Goal: Find contact information: Find contact information

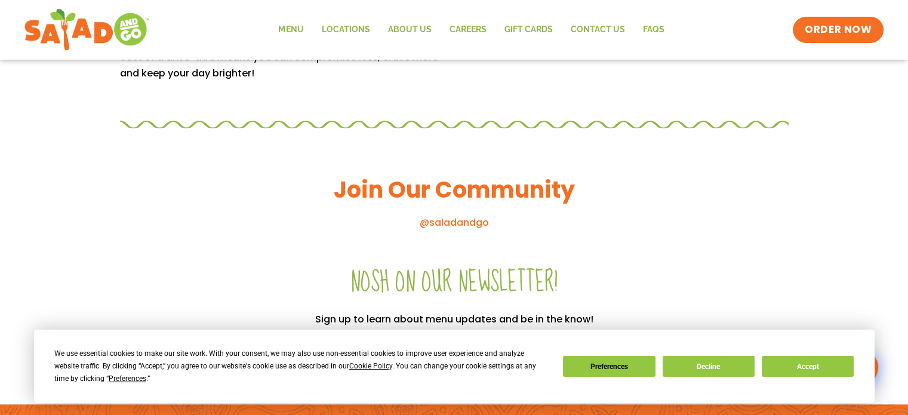
scroll to position [1373, 0]
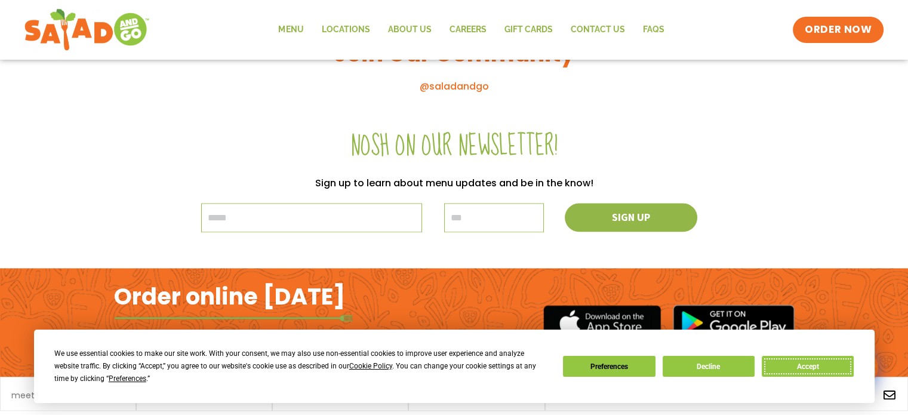
click at [786, 364] on button "Accept" at bounding box center [808, 366] width 92 height 21
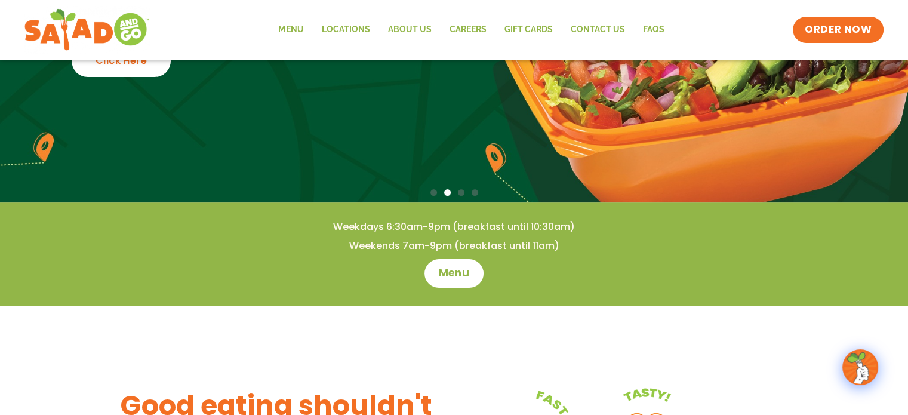
scroll to position [0, 0]
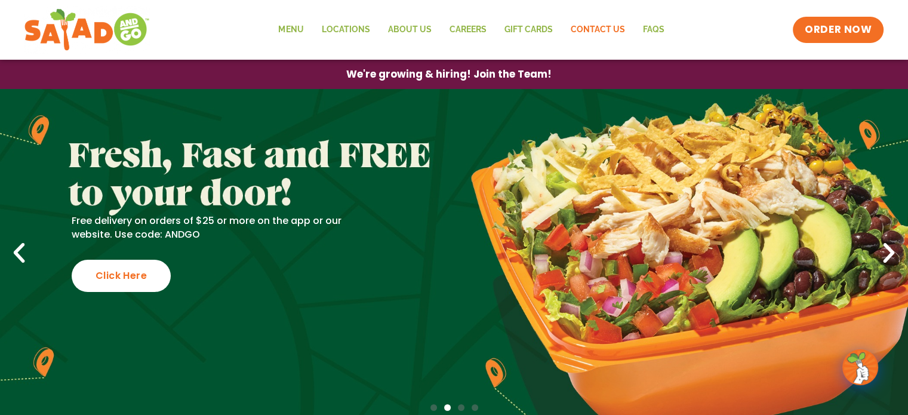
click at [599, 31] on link "Contact Us" at bounding box center [597, 29] width 72 height 27
